Goal: Ask a question

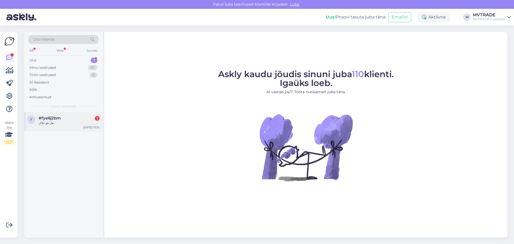
click at [59, 118] on span "#fye6j2bm" at bounding box center [50, 118] width 22 height 5
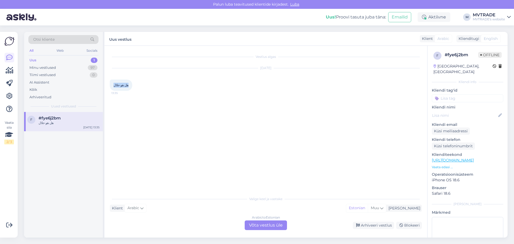
drag, startPoint x: 113, startPoint y: 83, endPoint x: 131, endPoint y: 84, distance: 17.7
click at [131, 84] on div "هل هو حلال 13:35" at bounding box center [121, 85] width 23 height 11
click at [258, 225] on div "Arabic to Estonian Võta vestlus üle" at bounding box center [266, 225] width 42 height 10
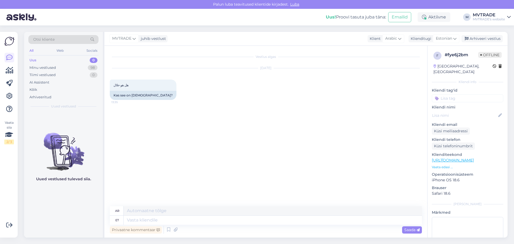
click at [474, 158] on link "[URL][DOMAIN_NAME]" at bounding box center [453, 160] width 42 height 5
click at [194, 220] on textarea at bounding box center [273, 220] width 298 height 9
type textarea "Tere,"
type textarea "مرحبًا،"
type textarea "Tere, T"
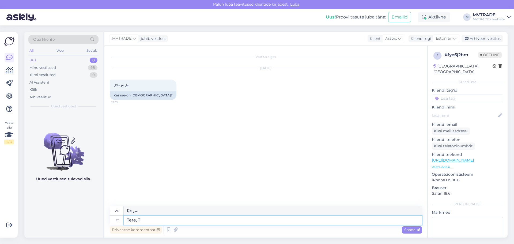
type textarea "مرحبا، ت."
type textarea "Tere, Toode"
type textarea "مرحباً، المنتج"
paste textarea "SANOTACT “Kollagen Drink 1000 + Vitamin C”"
type textarea "Tere, Toode SANOTACT “Kollagen Drink 1000 + Vitamin C”"
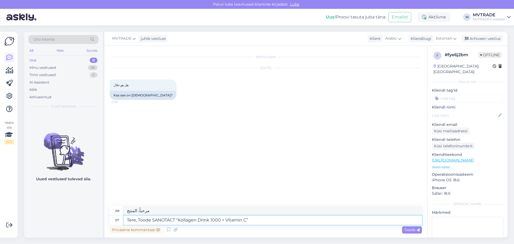
type textarea "مرحبًا، المنتج سانوتاكت “شراب كولاجين 1000 + فيتامين سي”"
type textarea "Tere, Toode SANOTACT “Kollagen Drink 1000 + Vitamin C” on"
type textarea "مرحباً، منتج SANOTACT “مشروب كولاجين 1000 + فيتامين سي” هو"
type textarea "Tere, Toode SANOTACT “Kollagen Drink 1000 + Vitamin C”"
type textarea "مرحبًا، المنتج سانوتاكت “شراب كولاجين 1000 + فيتامين سي”"
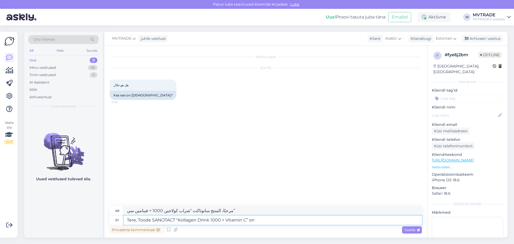
type textarea "Tere, Toode SANOTACT “Kollagen Drink 1000 + Vitamin C” on"
type textarea "مرحباً، منتج SANOTACT “مشروب كولاجين 1000 + فيتامين سي” هو"
type textarea "Tere, Toode SANOTACT “Kollagen Drink 1000 + Vitamin C”"
type textarea "مرحبًا، المنتج سانوتاكت “شراب كولاجين 1000 + فيتامين سي”"
click at [151, 220] on textarea "Tere, Toode SANOTACT “Kollagen Drink 1000 + Vitamin C”" at bounding box center [273, 220] width 298 height 9
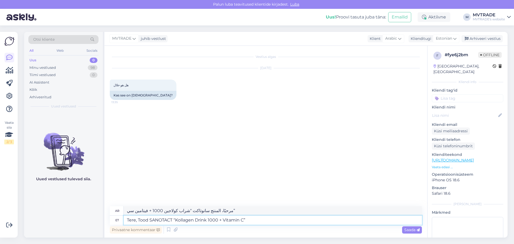
type textarea "Tere, Too SANOTACT “Kollagen Drink 1000 + Vitamin C”"
type textarea "مرحبا تو سانوتاكت "شراب كولاجين 1000 + فيتامين سي""
type textarea "Tere, Toote in SANOTACT “Kollagen Drink 1000 + Vitamin C”"
type textarea "مرحبًا ، المنتج I Sanotact "Kollagen Drink 1000 + Vitamin C""
type textarea "Tere, Toote inf SANOTACT “Kollagen Drink 1000 + Vitamin C”"
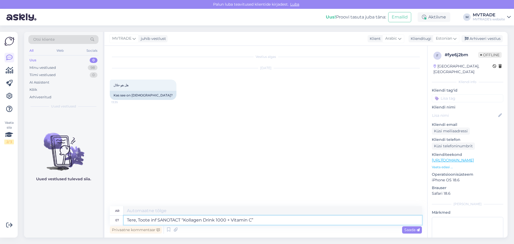
type textarea "Tere, Toote info SANOTACT “Kollagen Drink 1000 + Vitamin C”"
type textarea "مرحبًا ، معلومات المنتج Sanotact "Kollagen Drink 1000+ Vitamin C""
click at [281, 219] on textarea "Tere, Toote info SANOTACT “Kollagen Drink 1000 + Vitamin C”" at bounding box center [273, 220] width 298 height 9
type textarea "Tere, Toote info SANOTACT “Kollagen Drink 1000 + Vitamin C” on le"
type textarea "مرحبًا، توت سانوتاكت "مشروب كولاجين 1000+ فيتامين سي""
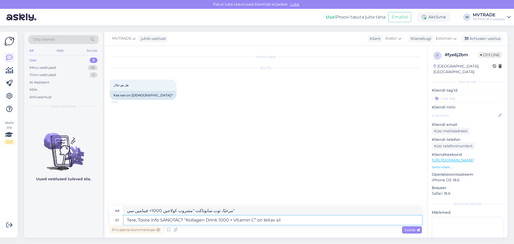
type textarea "Tere, Toote info SANOTACT “Kollagen Drink 1000 + Vitamin C” on leitav siit"
type textarea "مرحباً، يمكن العثور على معلومات المنتج SANOTACT “مشروب كولاجين 1000 + فيتامين س…"
type textarea "Tere, Toote info SANOTACT “Kollagen Drink 1000 + Vitamin C” on leitav siit:"
type textarea "مرحباً، يمكن العثور على معلومات المنتج SANOTACT “مشروب كولاجين 1000 + فيتامين س…"
paste textarea "[URL][DOMAIN_NAME]"
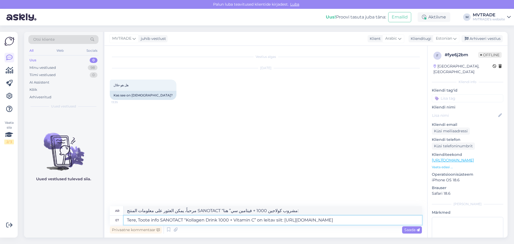
type textarea "Tere, Toote info SANOTACT “Kollagen Drink 1000 + Vitamin C” on leitav siit: [UR…"
type textarea "مرحباً، يمكن العثور على معلومات المنتج SANOTACT “مشروب كولاجين 1000 + فيتامين س…"
type textarea "Tere, Toote info SANOTACT “Kollagen Drink 1000 + Vitamin C” on leitav siit: [UR…"
click at [407, 230] on span "Saada" at bounding box center [412, 229] width 16 height 5
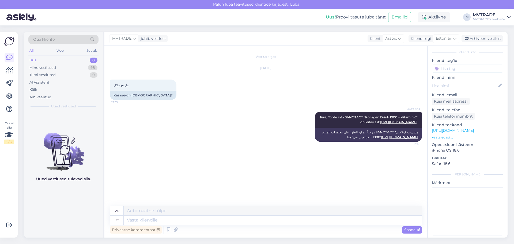
scroll to position [30, 0]
